Goal: Information Seeking & Learning: Learn about a topic

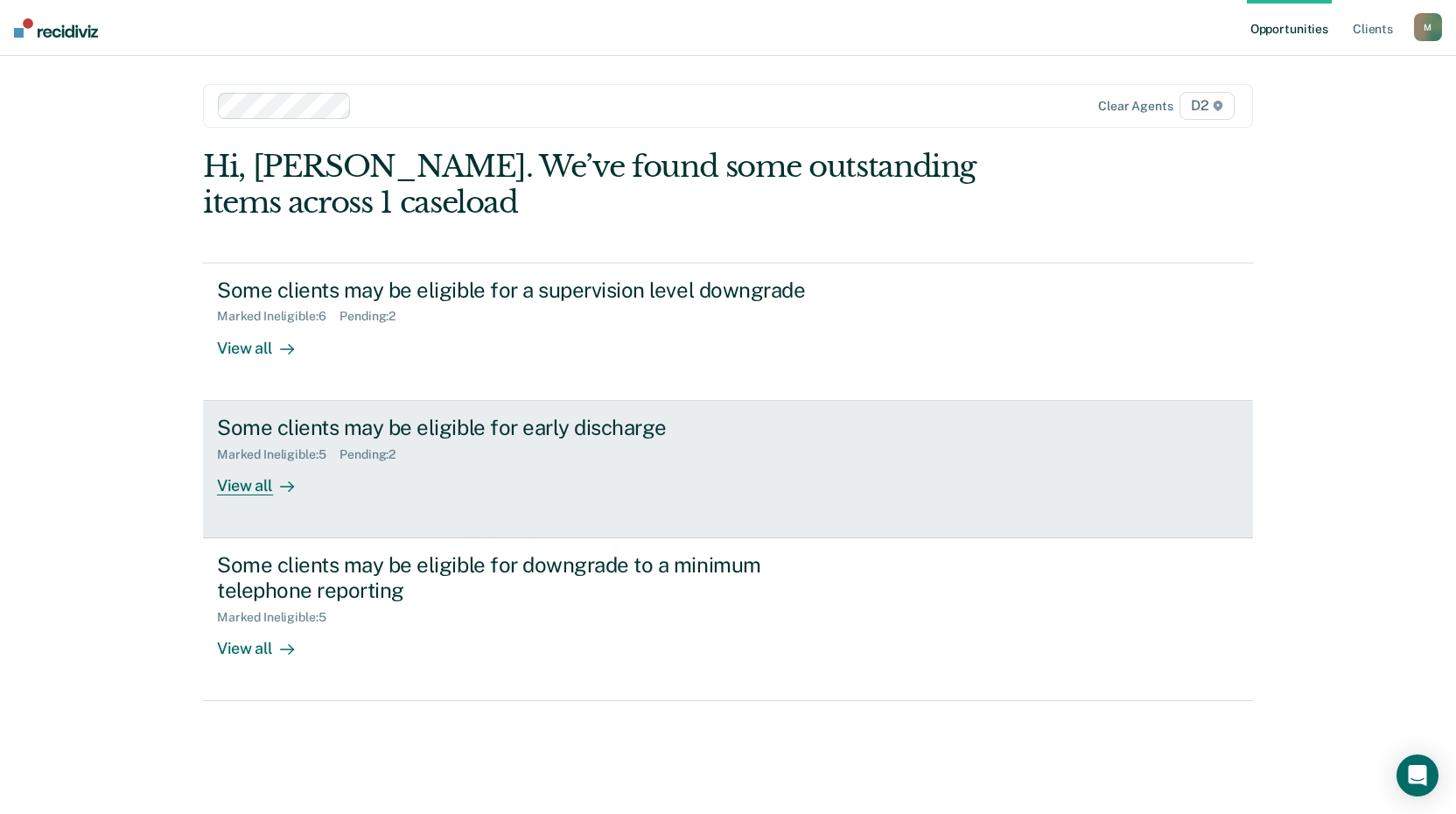
click at [239, 489] on div "View all" at bounding box center [266, 477] width 98 height 34
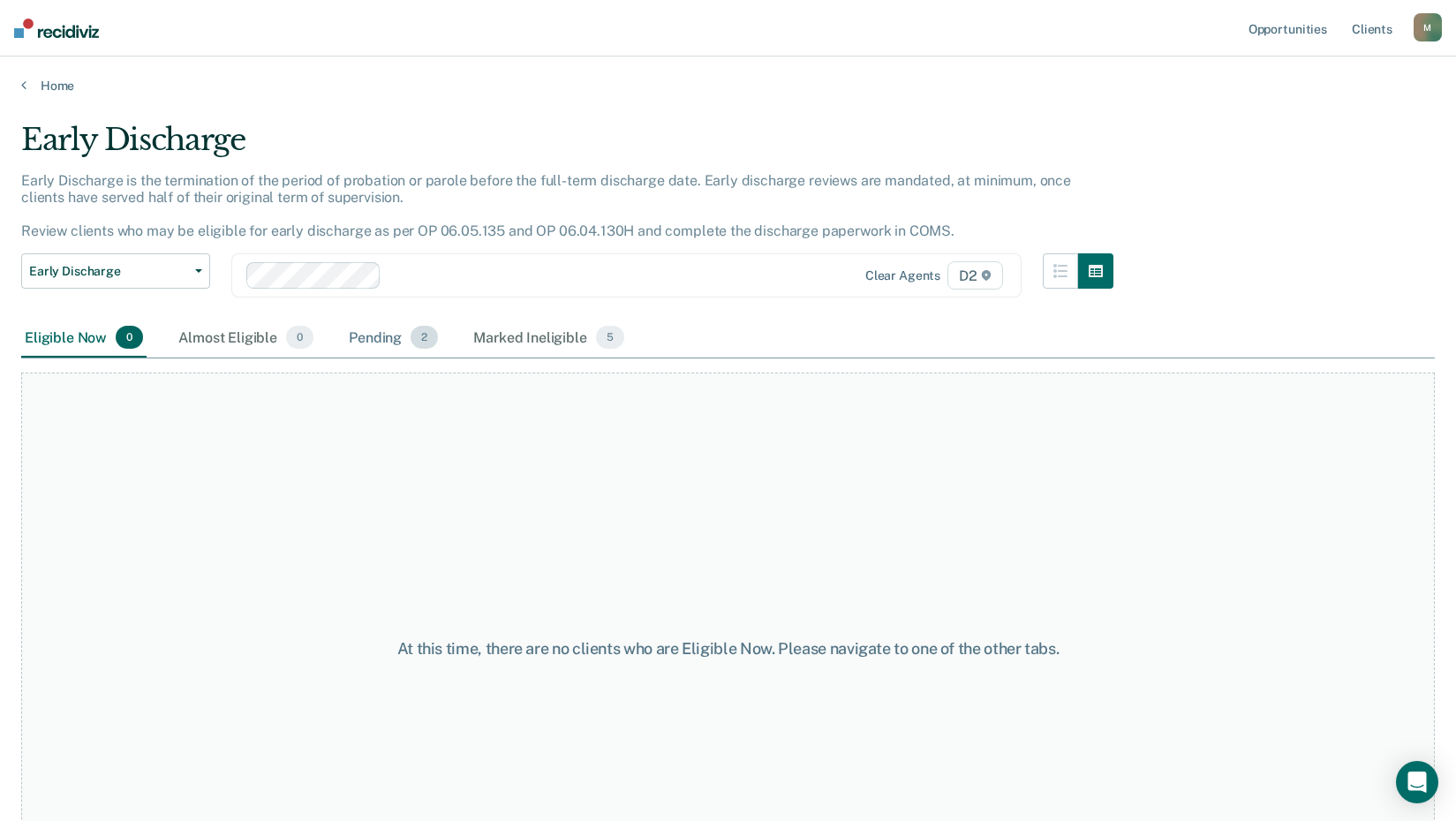
click at [366, 342] on div "Pending 2" at bounding box center [393, 337] width 96 height 38
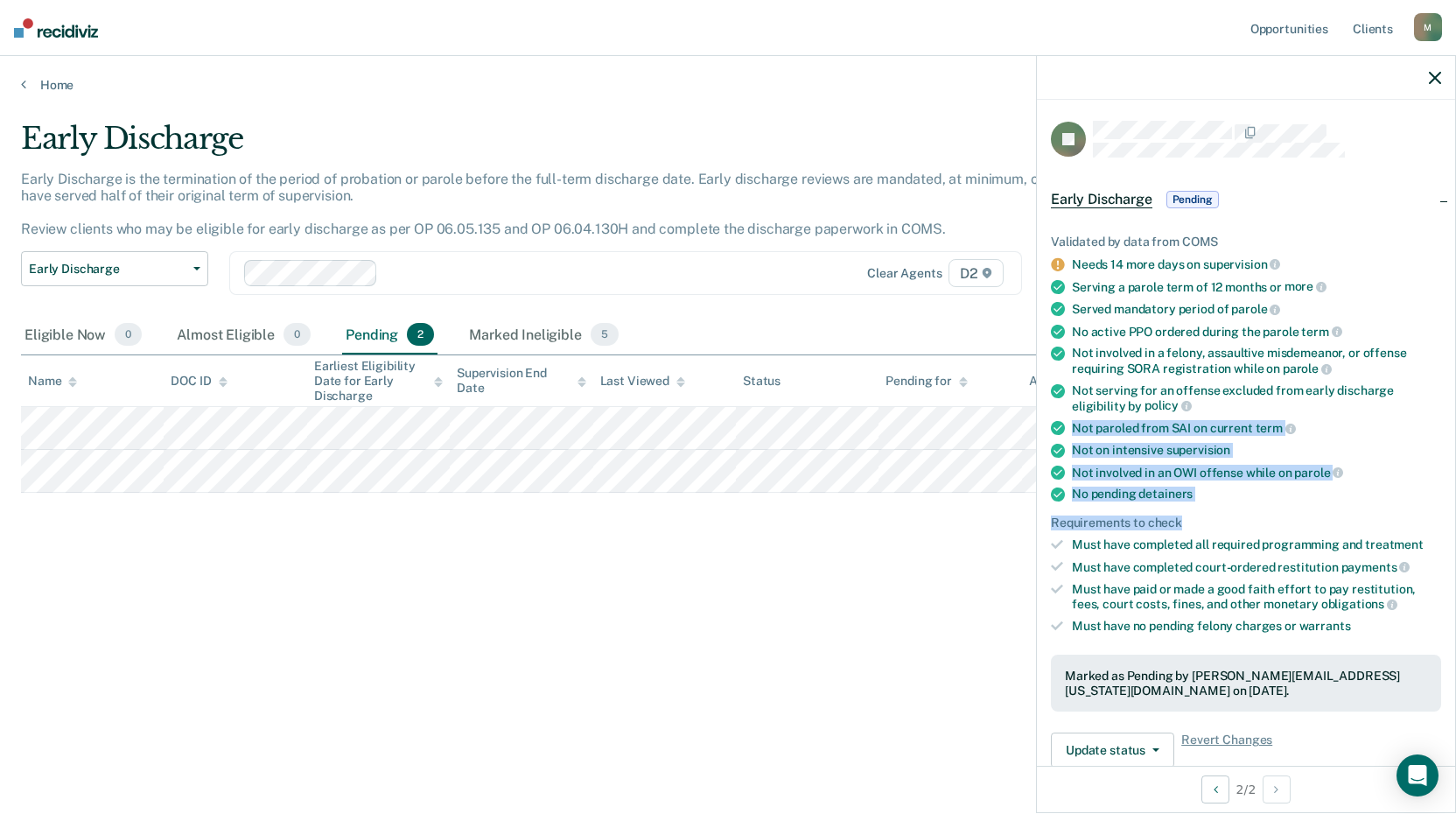
drag, startPoint x: 1209, startPoint y: 500, endPoint x: 1067, endPoint y: 417, distance: 164.5
click at [1067, 417] on ul "Validated by data from COMS Needs 14 more days on supervision Serving a parole …" at bounding box center [1246, 434] width 390 height 399
drag, startPoint x: 1067, startPoint y: 417, endPoint x: 1281, endPoint y: 510, distance: 233.3
click at [1281, 510] on ul "Validated by data from COMS Needs 14 more days on supervision Serving a parole …" at bounding box center [1246, 434] width 390 height 399
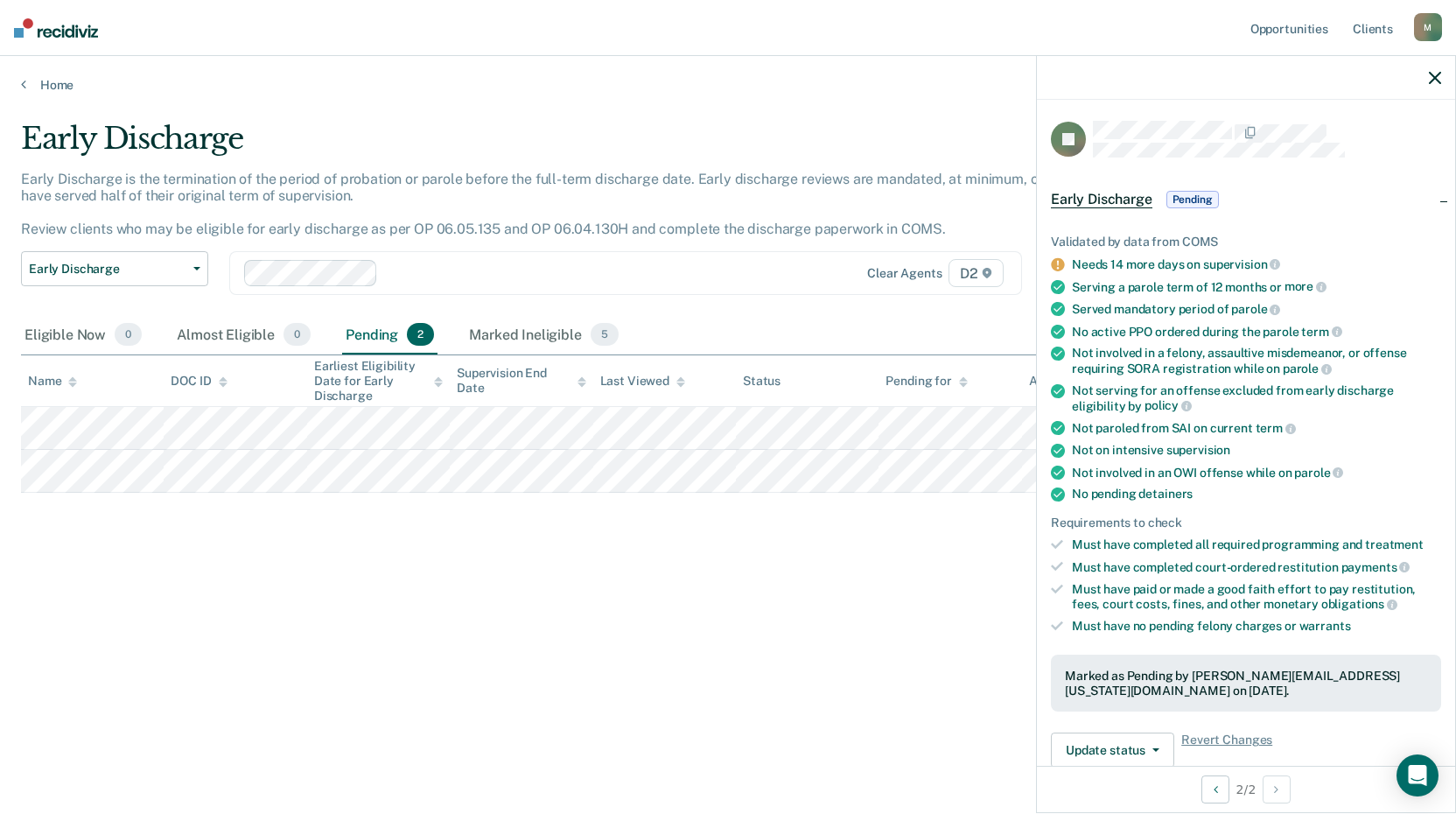
click at [1206, 498] on div "No pending detainers" at bounding box center [1256, 493] width 369 height 15
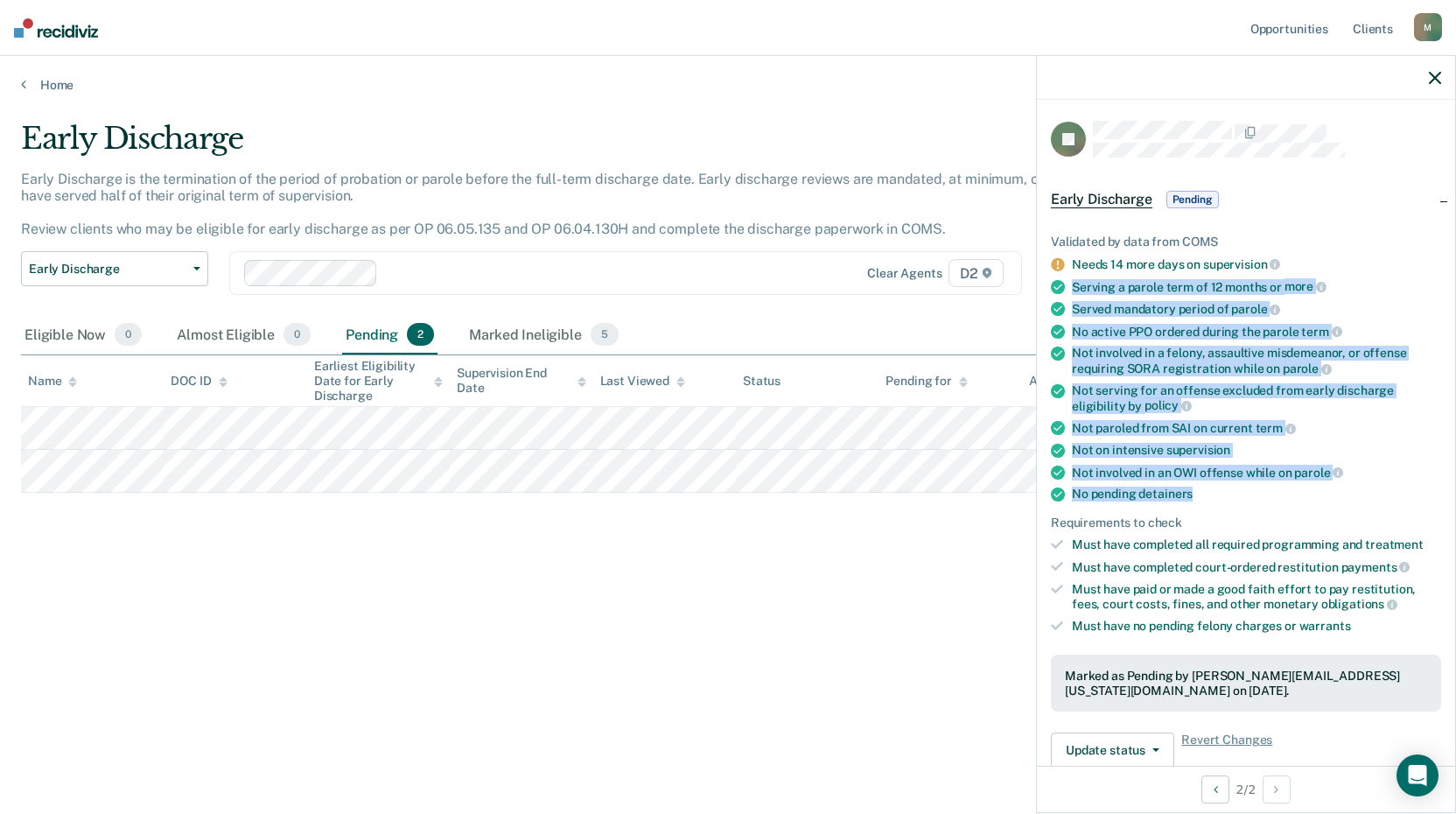
drag, startPoint x: 1180, startPoint y: 483, endPoint x: 1069, endPoint y: 293, distance: 220.0
click at [1069, 293] on ul "Validated by data from COMS Needs 14 more days on supervision Serving a parole …" at bounding box center [1246, 434] width 390 height 399
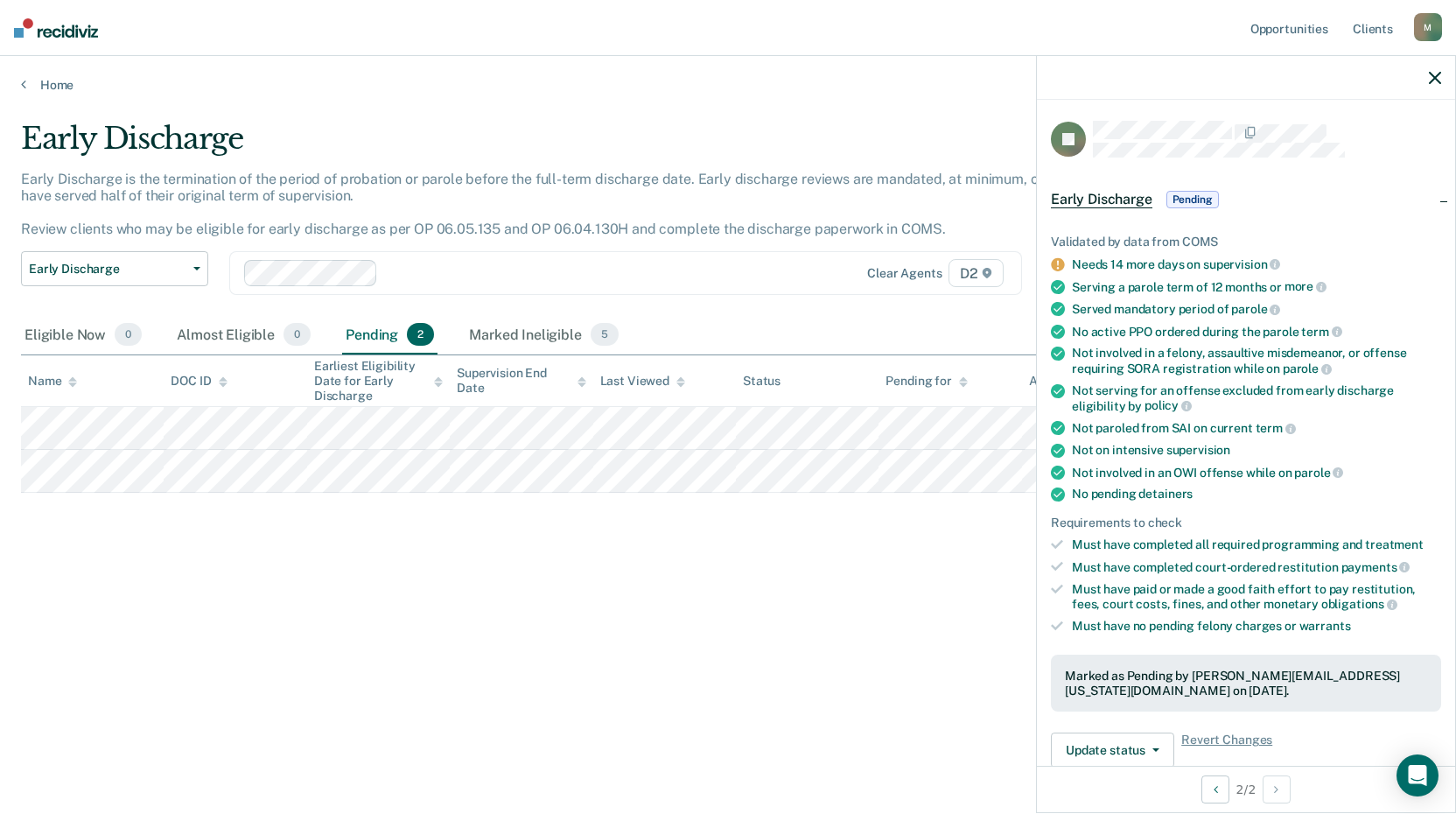
click at [1342, 242] on div "Validated by data from COMS" at bounding box center [1246, 242] width 390 height 15
click at [1433, 79] on icon "button" at bounding box center [1435, 77] width 13 height 13
